Goal: Task Accomplishment & Management: Use online tool/utility

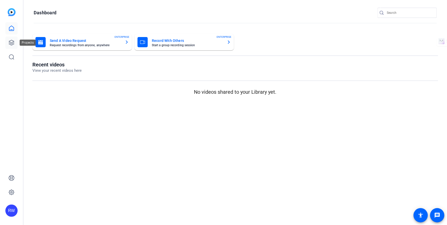
click at [10, 41] on icon at bounding box center [11, 43] width 6 height 6
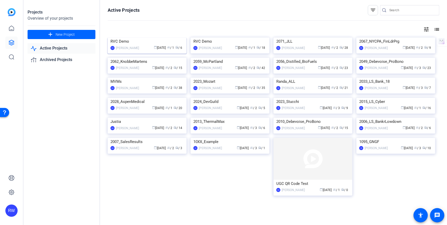
click at [139, 38] on img at bounding box center [147, 38] width 79 height 0
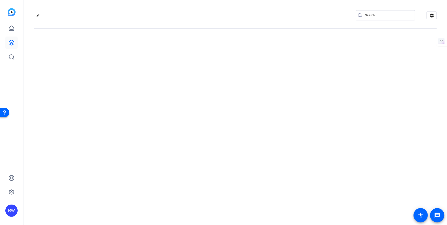
click at [139, 44] on div "edit settings" at bounding box center [235, 112] width 424 height 225
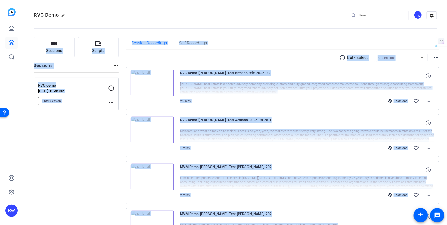
click at [58, 101] on span "Enter Session" at bounding box center [51, 101] width 19 height 4
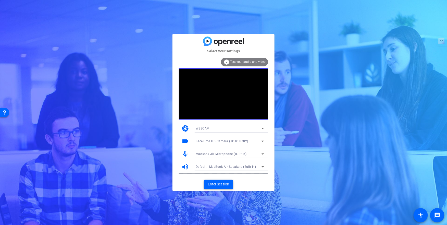
click at [221, 185] on span "Enter session" at bounding box center [218, 184] width 21 height 5
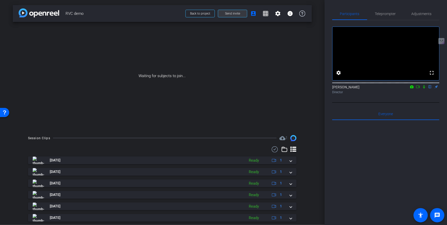
click at [238, 14] on span "Send invite" at bounding box center [232, 13] width 15 height 4
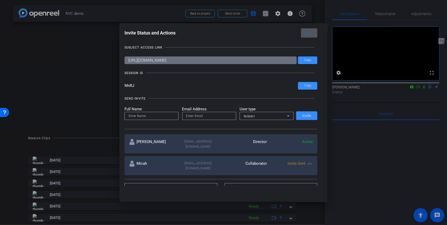
click at [383, 17] on div at bounding box center [223, 112] width 447 height 225
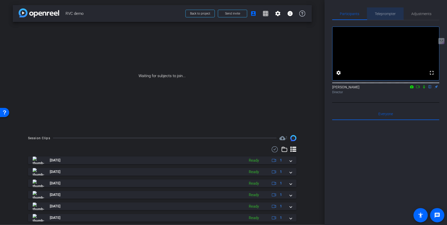
click at [381, 12] on span "Teleprompter" at bounding box center [385, 14] width 21 height 4
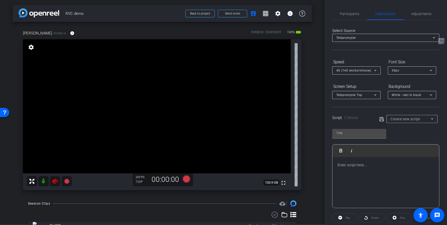
click at [56, 181] on icon at bounding box center [55, 181] width 6 height 6
click at [358, 169] on div at bounding box center [386, 182] width 107 height 51
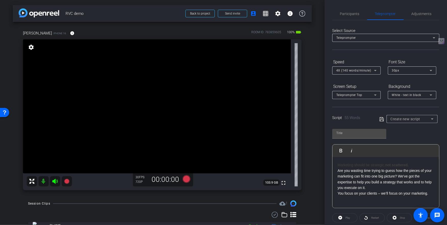
click at [371, 186] on p "Are you wasting time trying to guess how the pieces of your marketing can fit i…" at bounding box center [386, 179] width 97 height 23
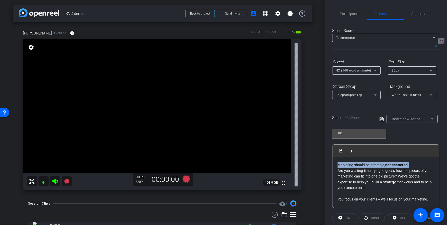
drag, startPoint x: 414, startPoint y: 164, endPoint x: 328, endPoint y: 158, distance: 86.2
click at [328, 158] on div "Participants Teleprompter Adjustments settings Robert Weiss flip Director Every…" at bounding box center [386, 112] width 123 height 225
click at [360, 161] on div "Are you wasting time trying to guess how the pieces of your marketing can fit i…" at bounding box center [386, 182] width 107 height 51
click at [351, 135] on input "text" at bounding box center [360, 133] width 46 height 6
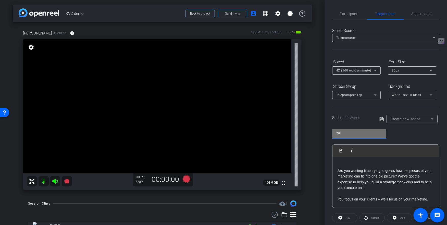
type input "W"
type input "Eriks"
click at [381, 118] on icon at bounding box center [382, 119] width 5 height 6
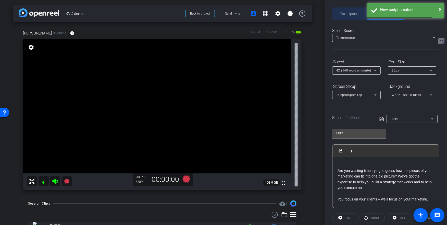
click at [352, 15] on span "Participants" at bounding box center [349, 14] width 19 height 4
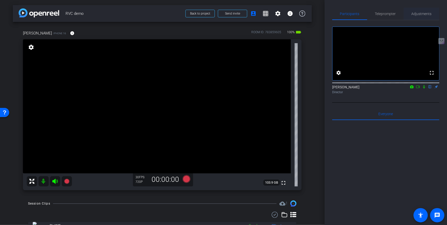
click at [420, 15] on span "Adjustments" at bounding box center [422, 14] width 20 height 4
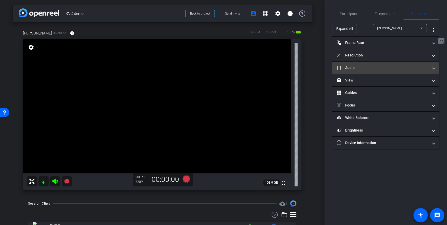
click at [374, 68] on mat-panel-title "headphone icon Audio" at bounding box center [383, 67] width 92 height 5
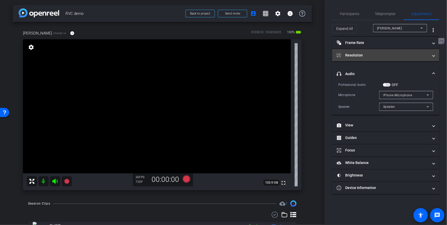
click at [375, 57] on mat-panel-title "Resolution" at bounding box center [383, 55] width 92 height 5
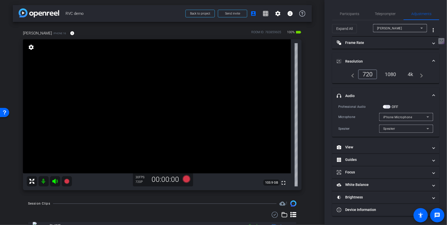
click at [412, 76] on div "4k" at bounding box center [410, 74] width 13 height 9
click at [384, 13] on span "Teleprompter" at bounding box center [385, 14] width 21 height 4
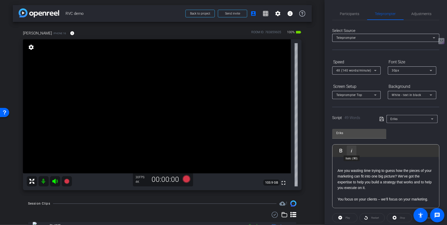
scroll to position [53, 0]
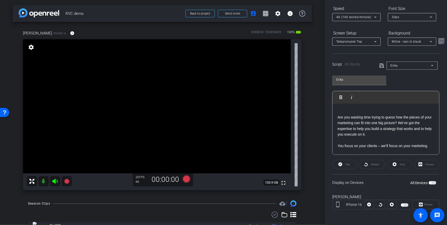
click at [405, 205] on span "button" at bounding box center [405, 205] width 8 height 4
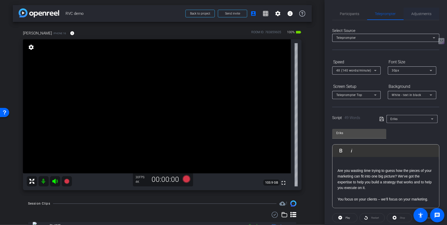
click at [423, 14] on span "Adjustments" at bounding box center [422, 14] width 20 height 4
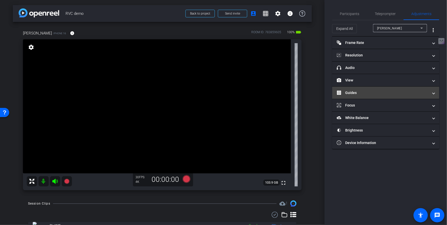
click at [358, 93] on mat-panel-title "Guides" at bounding box center [383, 92] width 92 height 5
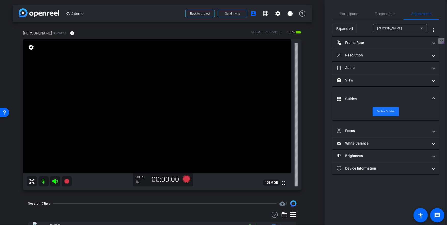
click at [384, 112] on span "Enable Guides" at bounding box center [386, 112] width 18 height 8
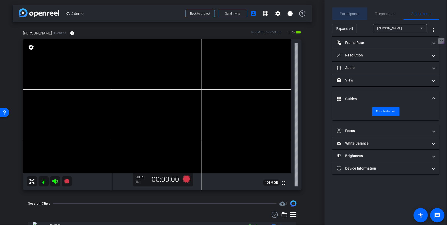
click at [350, 15] on span "Participants" at bounding box center [349, 14] width 19 height 4
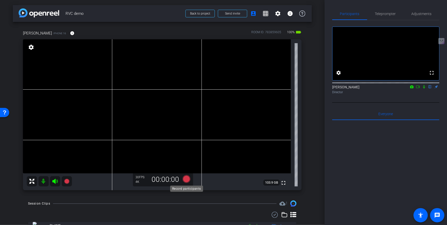
click at [187, 179] on icon at bounding box center [187, 179] width 8 height 8
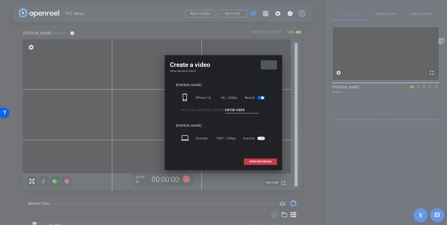
click at [225, 110] on input at bounding box center [242, 110] width 34 height 6
type input "Erika Tele test"
click at [259, 158] on span at bounding box center [260, 162] width 33 height 12
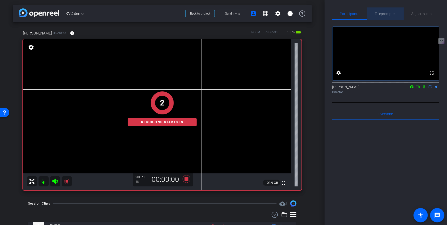
click at [393, 13] on span "Teleprompter" at bounding box center [385, 14] width 21 height 4
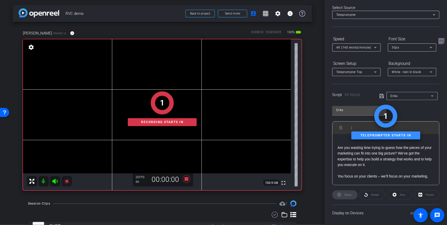
scroll to position [26, 0]
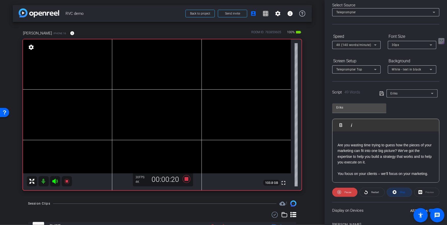
click at [398, 192] on span at bounding box center [399, 192] width 25 height 12
click at [186, 179] on icon at bounding box center [187, 179] width 8 height 8
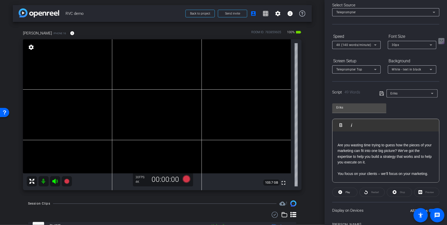
scroll to position [0, 0]
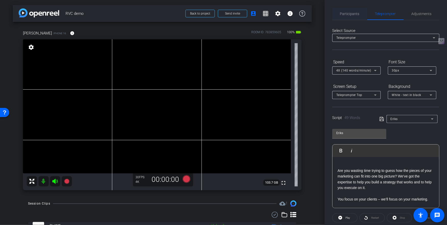
click at [351, 12] on span "Participants" at bounding box center [349, 14] width 19 height 4
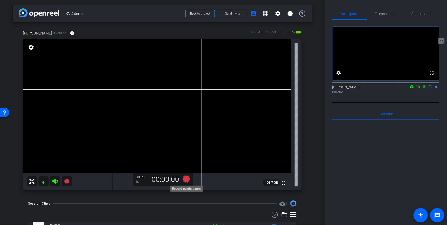
click at [186, 179] on icon at bounding box center [187, 179] width 8 height 8
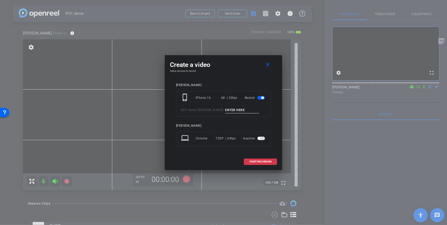
click at [229, 108] on input at bounding box center [242, 110] width 34 height 6
type input "Erika Test"
click at [265, 161] on span "START RECORDING" at bounding box center [260, 161] width 22 height 3
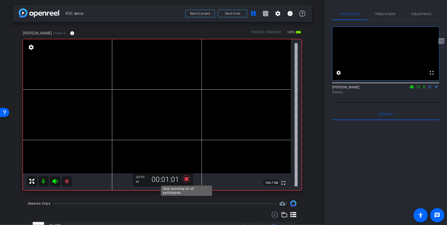
click at [186, 177] on icon at bounding box center [187, 179] width 8 height 8
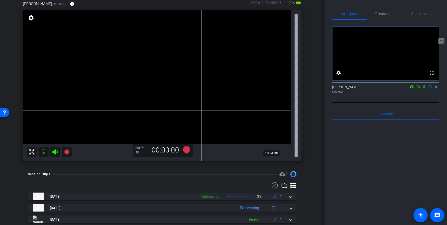
scroll to position [25, 0]
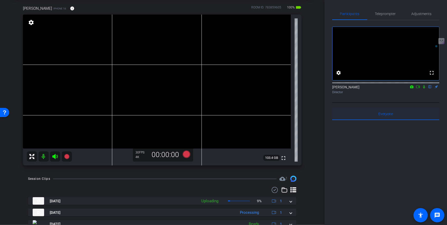
drag, startPoint x: 376, startPoint y: 120, endPoint x: 389, endPoint y: 122, distance: 13.0
click at [389, 120] on div "Everyone 0" at bounding box center [385, 114] width 107 height 12
click at [382, 120] on span "Everyone 0" at bounding box center [386, 114] width 15 height 12
drag, startPoint x: 374, startPoint y: 122, endPoint x: 405, endPoint y: 122, distance: 31.4
click at [405, 120] on div "Everyone 0" at bounding box center [385, 114] width 107 height 12
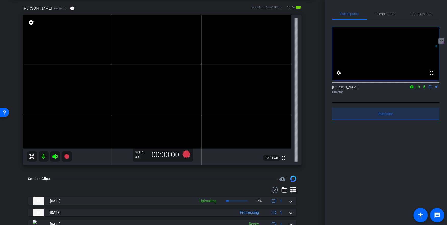
click at [405, 120] on div "Everyone 0" at bounding box center [385, 114] width 107 height 12
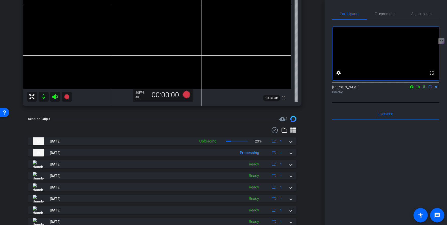
scroll to position [103, 0]
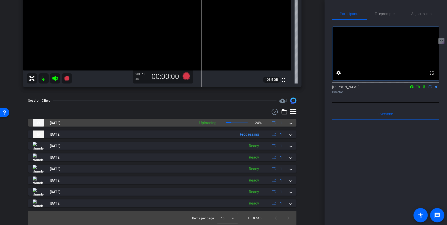
click at [291, 124] on span at bounding box center [291, 122] width 2 height 5
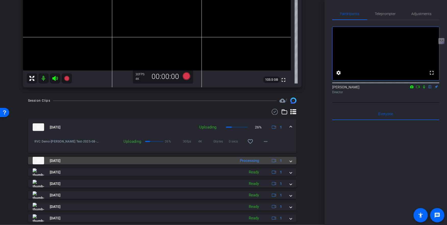
click at [293, 161] on mat-expansion-panel-header "Aug 25, 2025 Processing 1" at bounding box center [162, 161] width 269 height 8
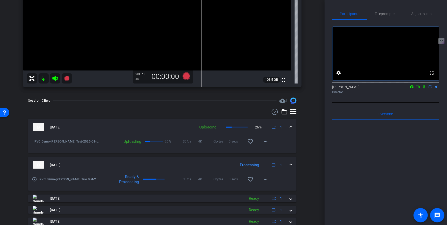
scroll to position [129, 0]
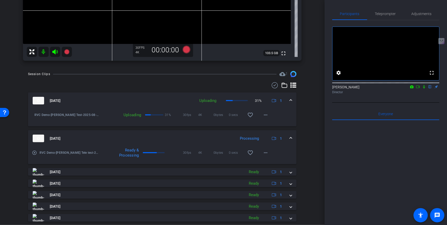
click at [34, 153] on mat-icon "play_circle_outline" at bounding box center [34, 152] width 5 height 5
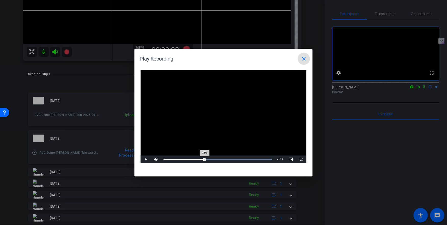
click at [205, 159] on div "Loaded : 100.00% 0:08 0:08" at bounding box center [218, 159] width 109 height 1
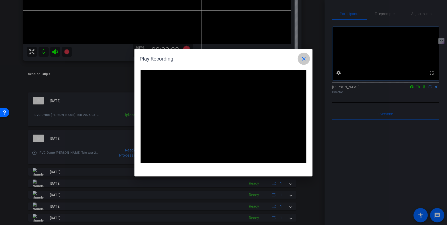
click at [303, 58] on mat-icon "close" at bounding box center [304, 59] width 6 height 6
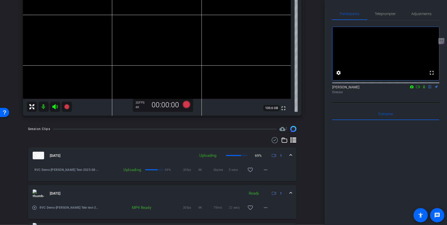
scroll to position [77, 0]
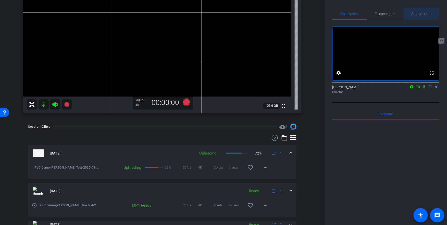
click at [425, 14] on span "Adjustments" at bounding box center [422, 14] width 20 height 4
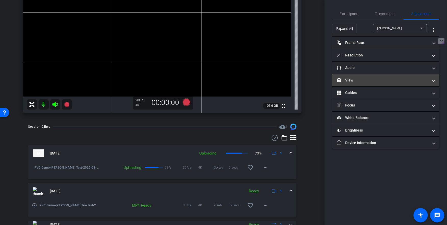
click at [402, 79] on mat-panel-title "View" at bounding box center [383, 80] width 92 height 5
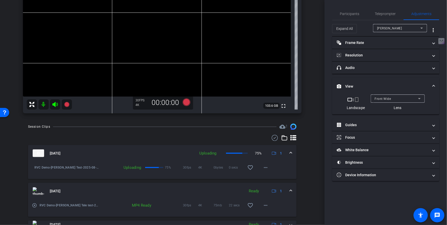
click at [397, 97] on div "Front Wide" at bounding box center [396, 98] width 43 height 6
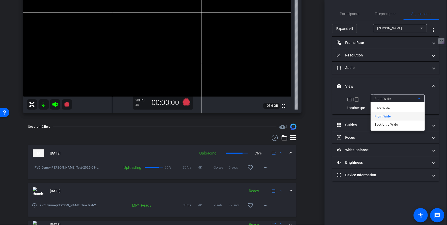
click at [391, 98] on div at bounding box center [223, 112] width 447 height 225
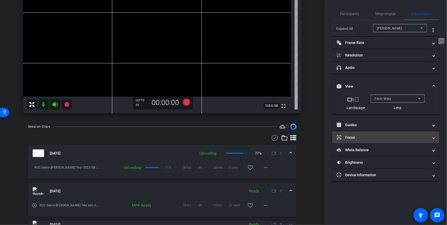
click at [378, 137] on mat-panel-title "Focus" at bounding box center [383, 137] width 92 height 5
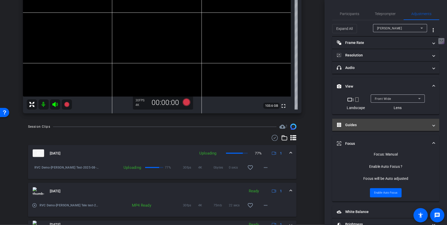
click at [378, 127] on mat-panel-title "Guides" at bounding box center [383, 124] width 92 height 5
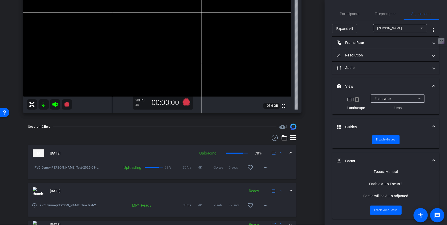
click at [378, 127] on mat-panel-title "Guides" at bounding box center [383, 126] width 92 height 5
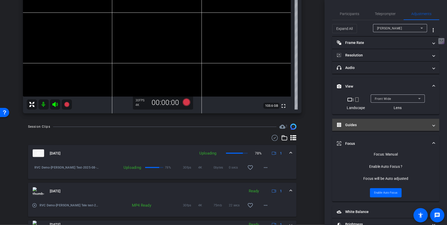
scroll to position [25, 0]
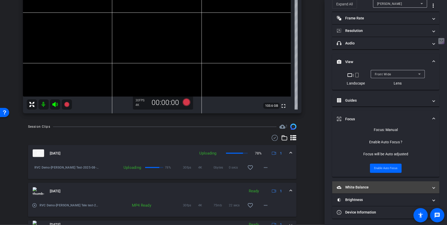
click at [379, 188] on mat-panel-title "White Balance White Balance" at bounding box center [383, 187] width 92 height 5
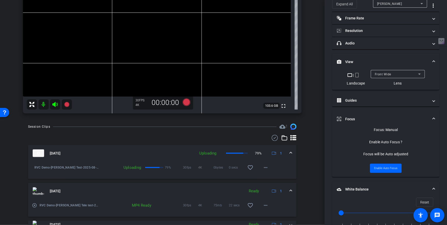
scroll to position [82, 0]
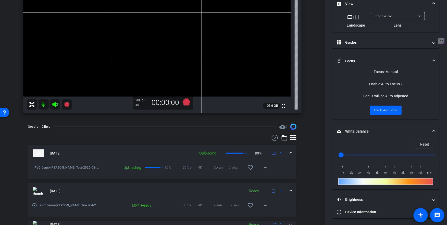
click at [398, 129] on mat-panel-title "White Balance White Balance" at bounding box center [383, 131] width 92 height 5
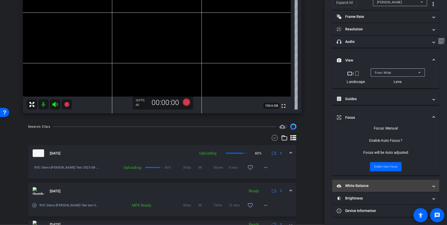
scroll to position [25, 0]
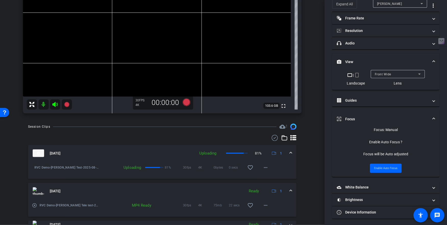
click at [433, 116] on span "Focus" at bounding box center [385, 118] width 96 height 5
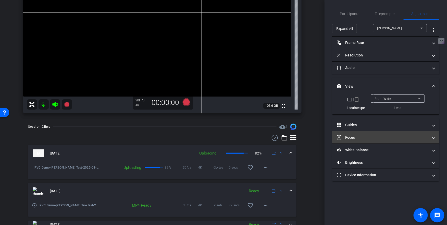
scroll to position [0, 0]
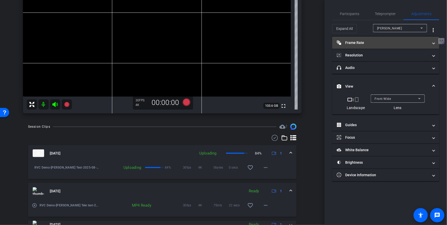
click at [377, 42] on mat-panel-title "Frame Rate Frame Rate" at bounding box center [383, 42] width 92 height 5
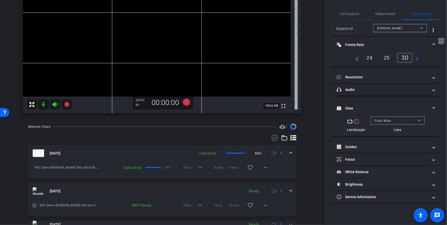
click at [377, 42] on mat-panel-title "Frame Rate Frame Rate" at bounding box center [383, 44] width 92 height 5
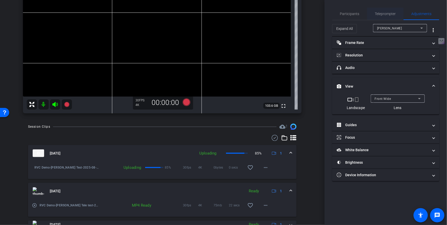
click at [383, 17] on span "Teleprompter" at bounding box center [385, 14] width 21 height 12
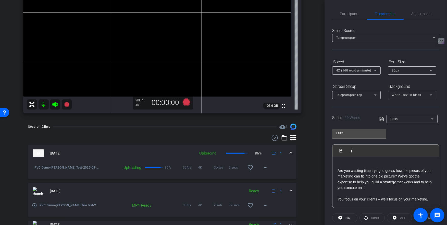
click at [365, 73] on div "4X (140 words/minute)" at bounding box center [356, 70] width 38 height 6
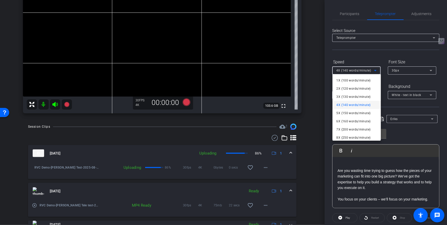
click at [398, 72] on div at bounding box center [223, 112] width 447 height 225
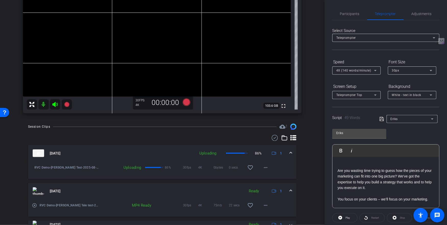
click at [398, 72] on span "30px" at bounding box center [395, 71] width 7 height 4
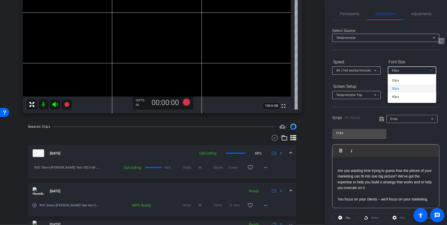
click at [365, 80] on div at bounding box center [223, 112] width 447 height 225
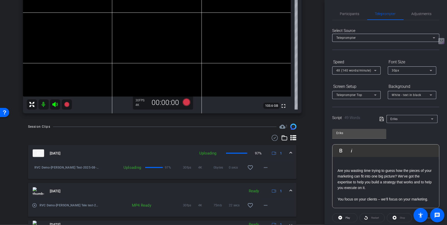
scroll to position [11, 0]
